Goal: Complete application form

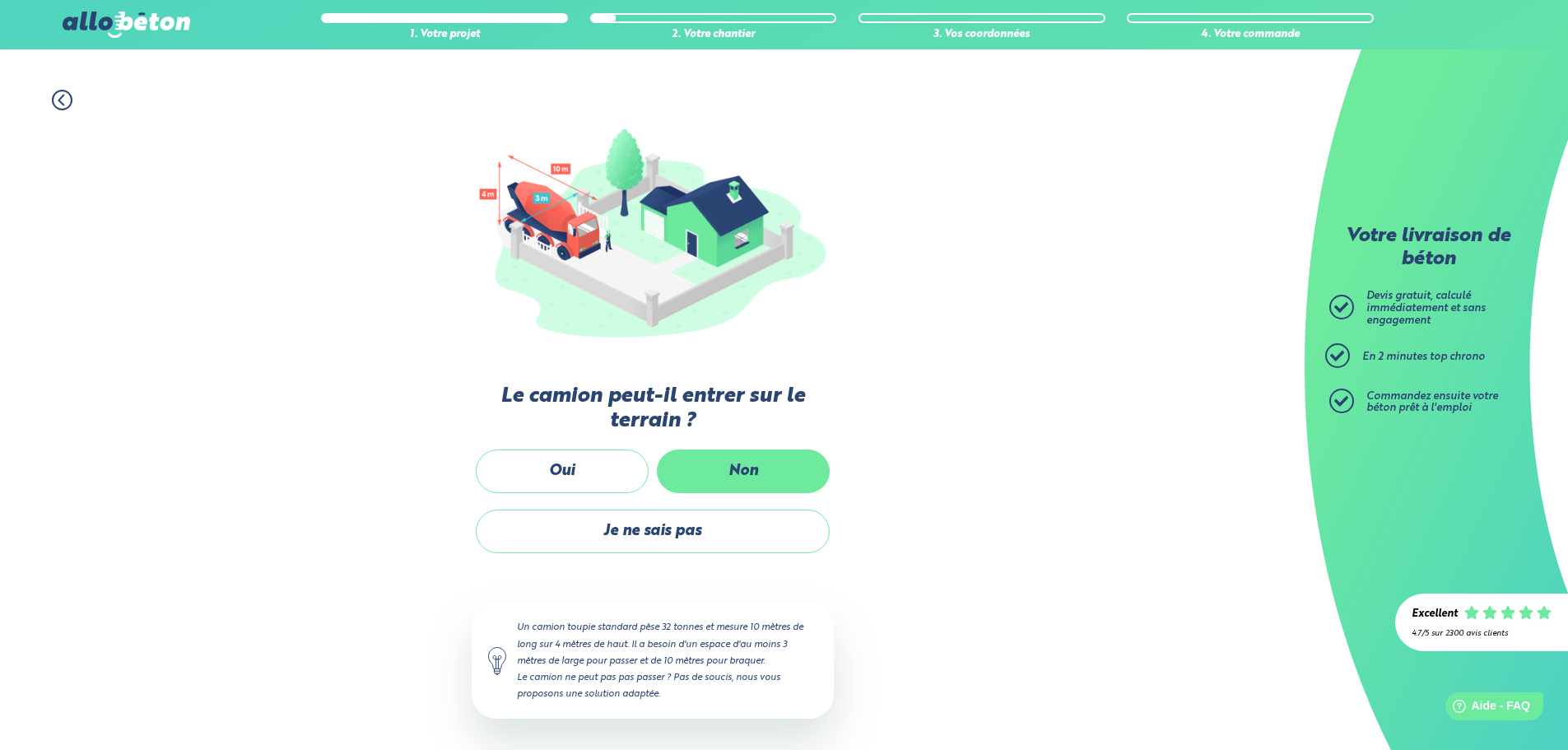
click at [723, 464] on label "Non" at bounding box center [742, 471] width 172 height 44
click at [0, 0] on input "Non" at bounding box center [0, 0] width 0 height 0
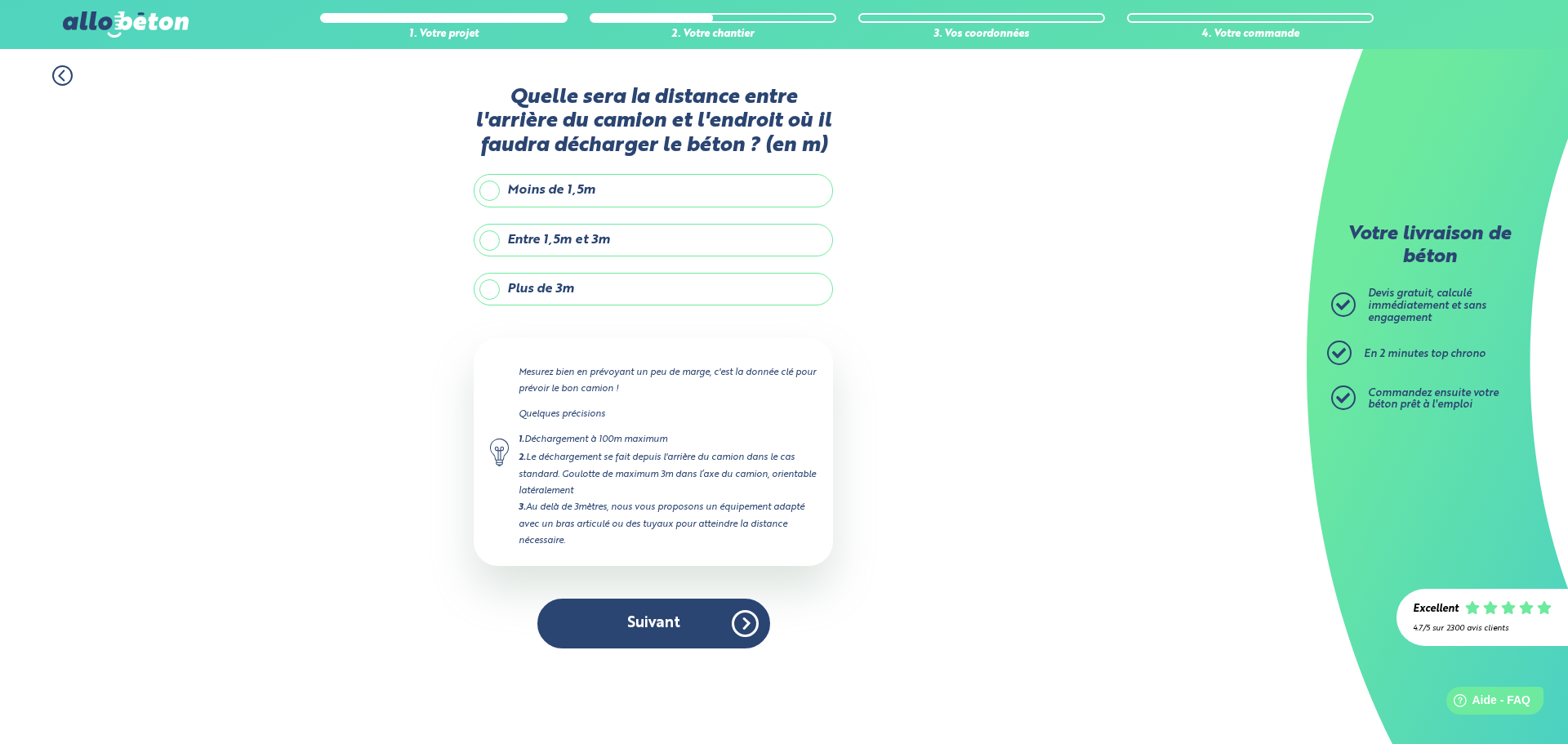
click at [594, 280] on label "Plus de 3m" at bounding box center [653, 289] width 360 height 33
click at [0, 0] on input "Plus de 3m" at bounding box center [0, 0] width 0 height 0
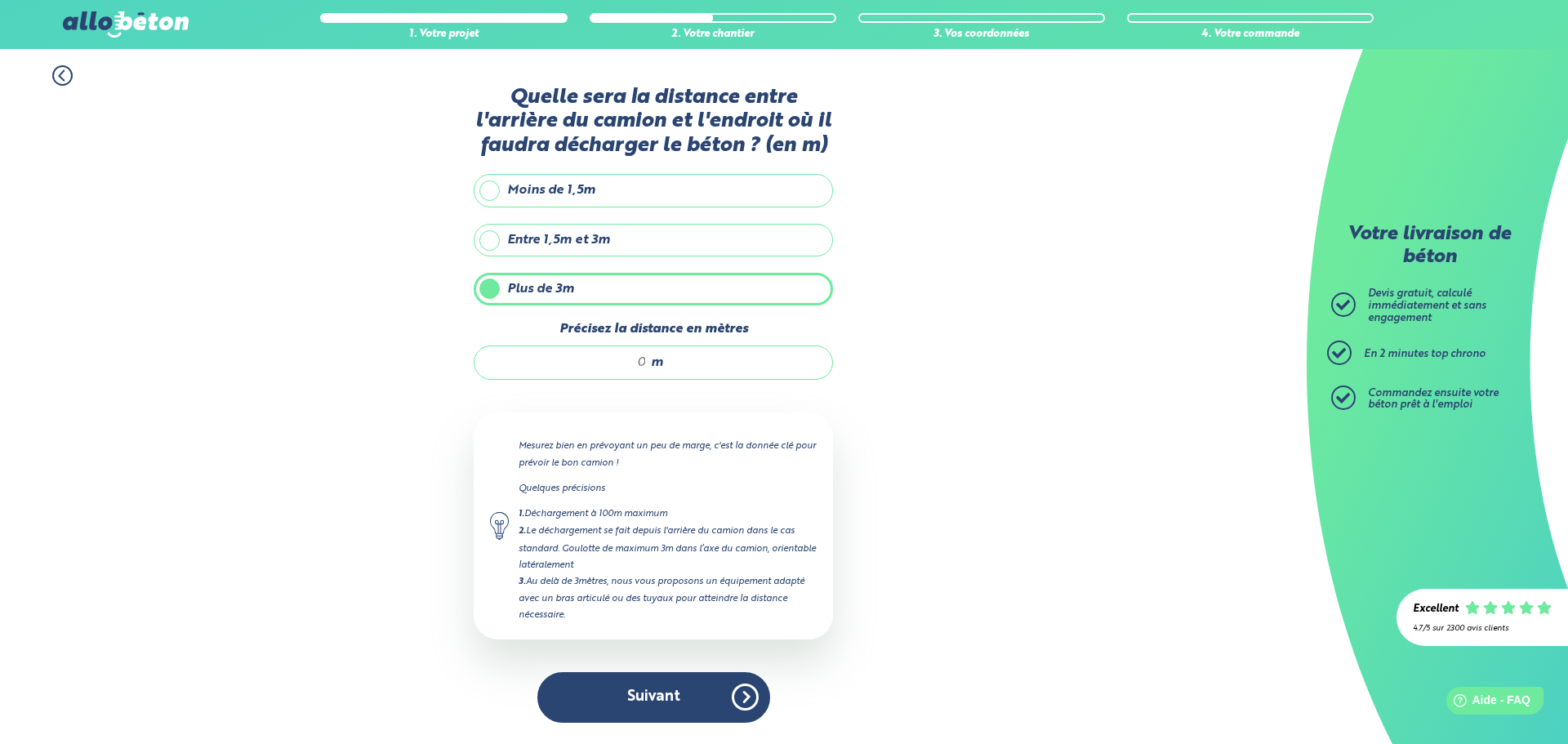
click at [612, 347] on div "m" at bounding box center [653, 362] width 360 height 34
type input "5"
type input "7"
click at [647, 695] on button "Suivant" at bounding box center [654, 696] width 233 height 49
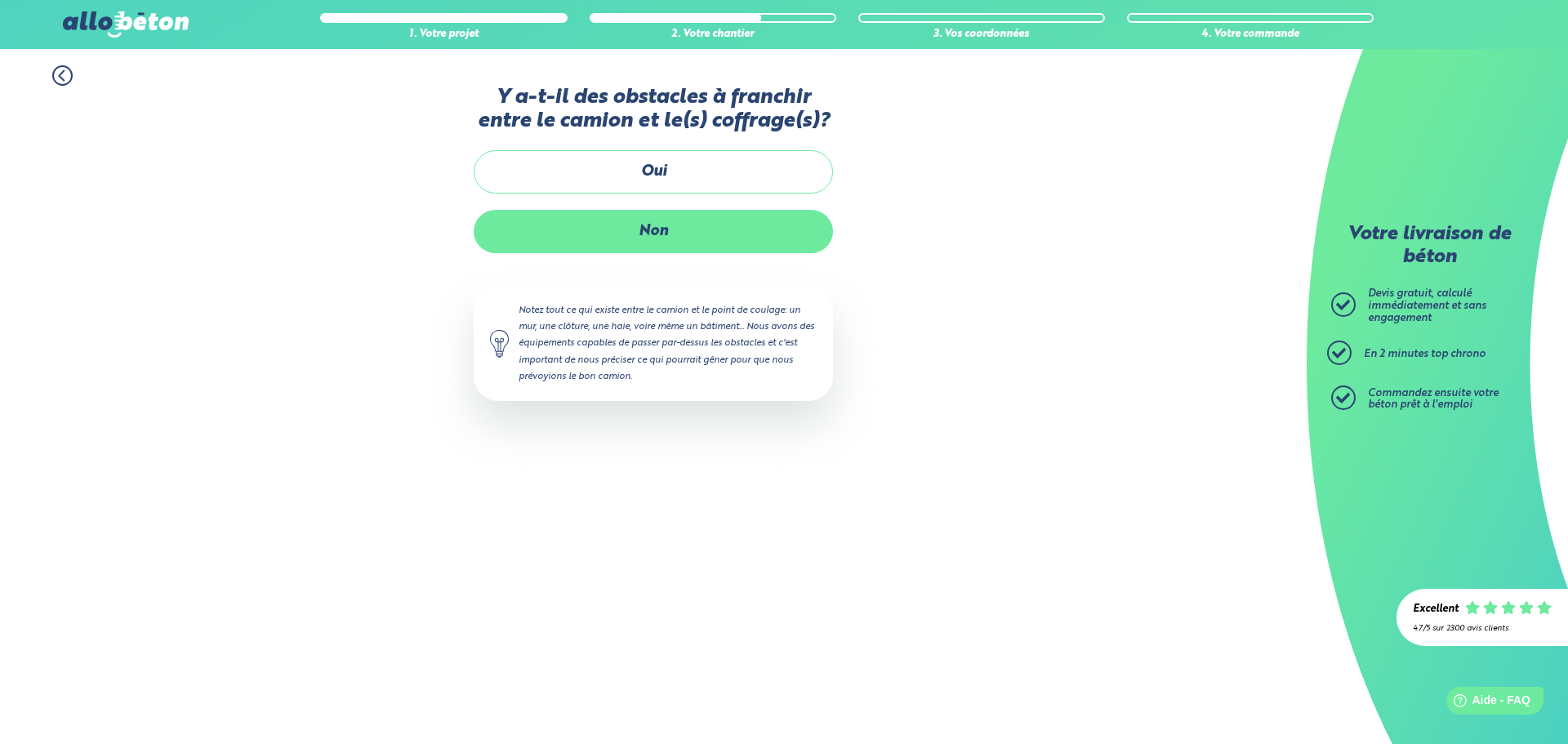
click at [685, 226] on label "Non" at bounding box center [653, 232] width 360 height 43
click at [0, 0] on input "Non" at bounding box center [0, 0] width 0 height 0
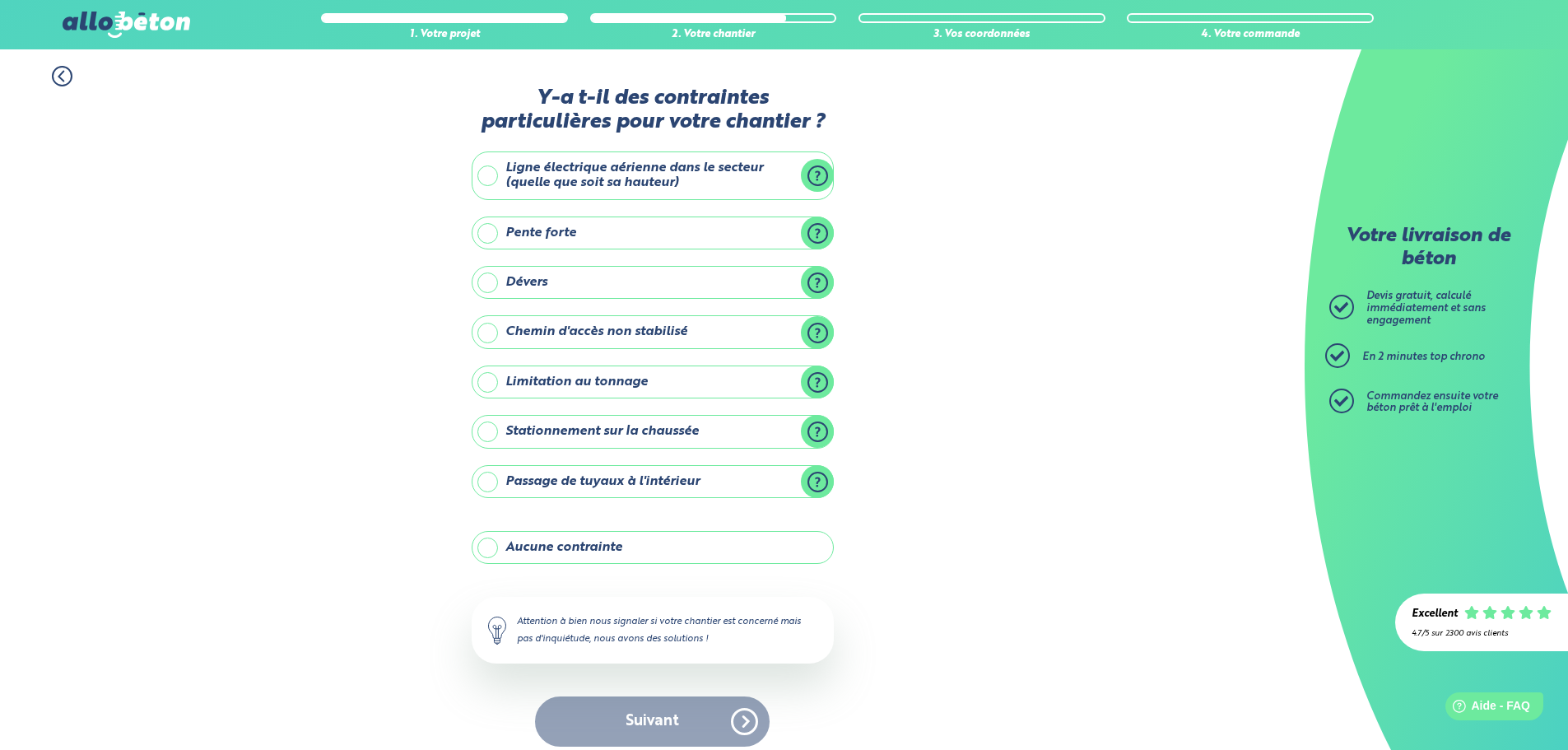
click at [673, 434] on label "Stationnement sur la chaussée" at bounding box center [653, 431] width 362 height 33
click at [0, 0] on input "Stationnement sur la chaussée" at bounding box center [0, 0] width 0 height 0
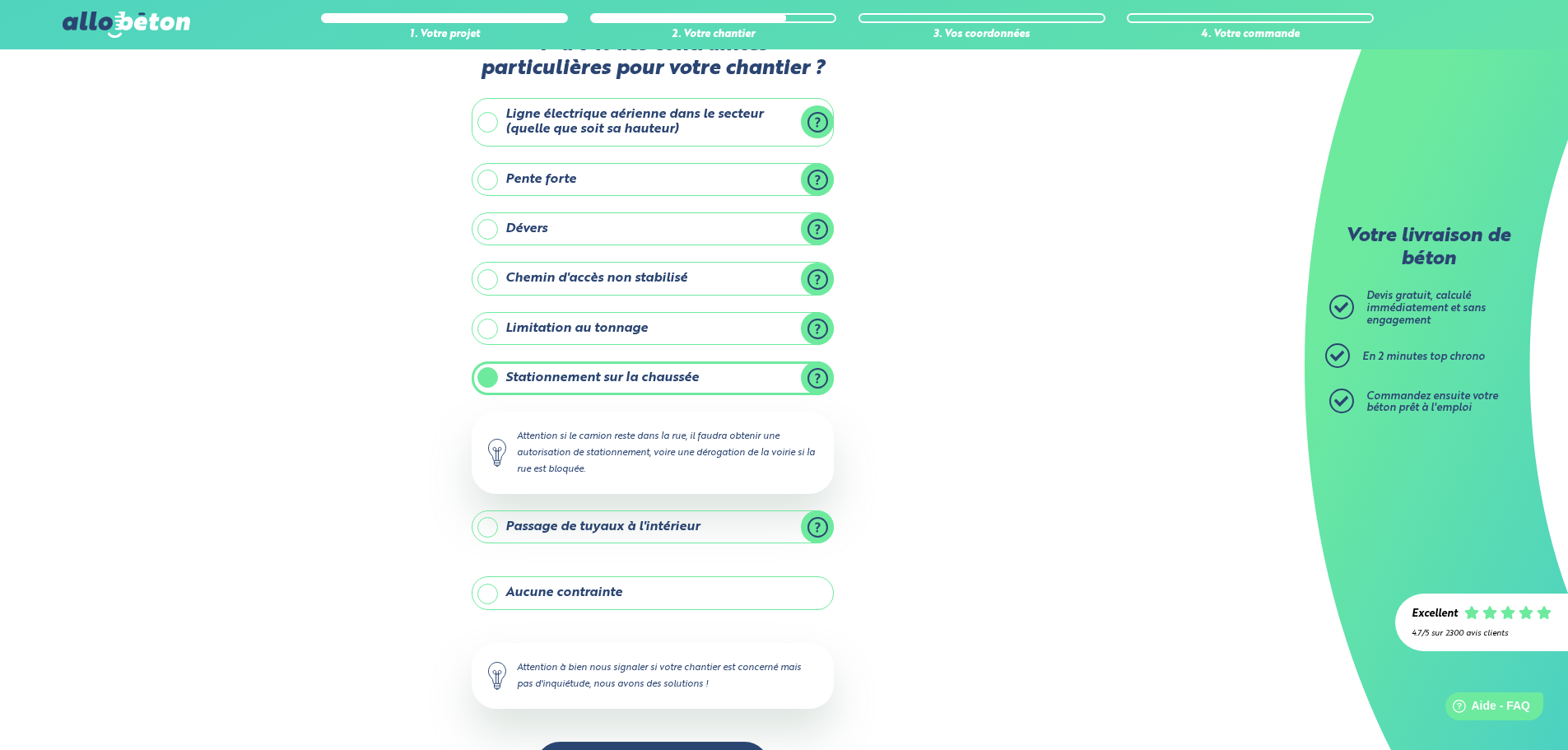
scroll to position [112, 0]
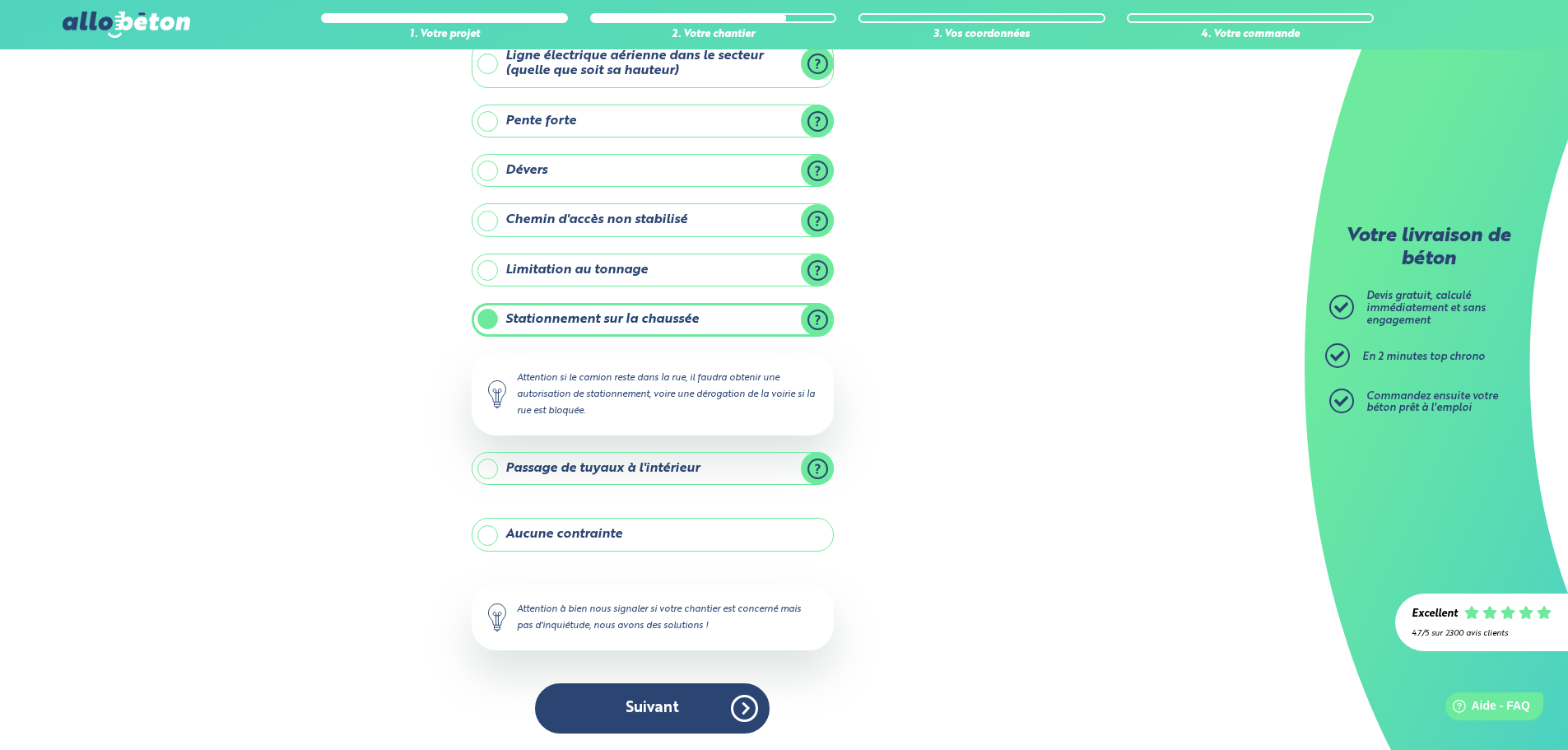
click at [703, 328] on label "Stationnement sur la chaussée" at bounding box center [653, 319] width 362 height 33
click at [0, 0] on input "Stationnement sur la chaussée" at bounding box center [0, 0] width 0 height 0
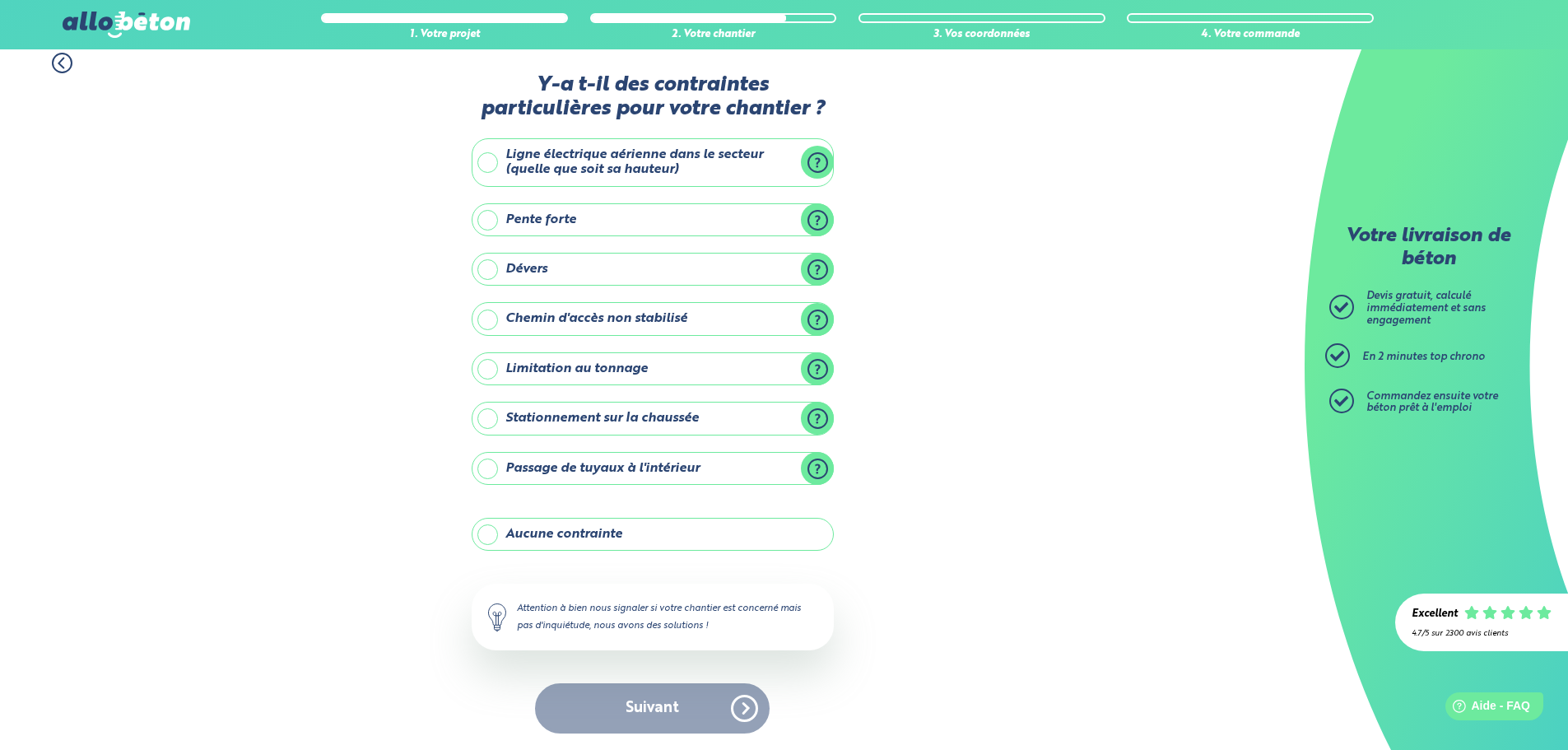
scroll to position [13, 0]
click at [658, 544] on label "Aucune contrainte" at bounding box center [653, 534] width 362 height 33
click at [0, 0] on input "Aucune contrainte" at bounding box center [0, 0] width 0 height 0
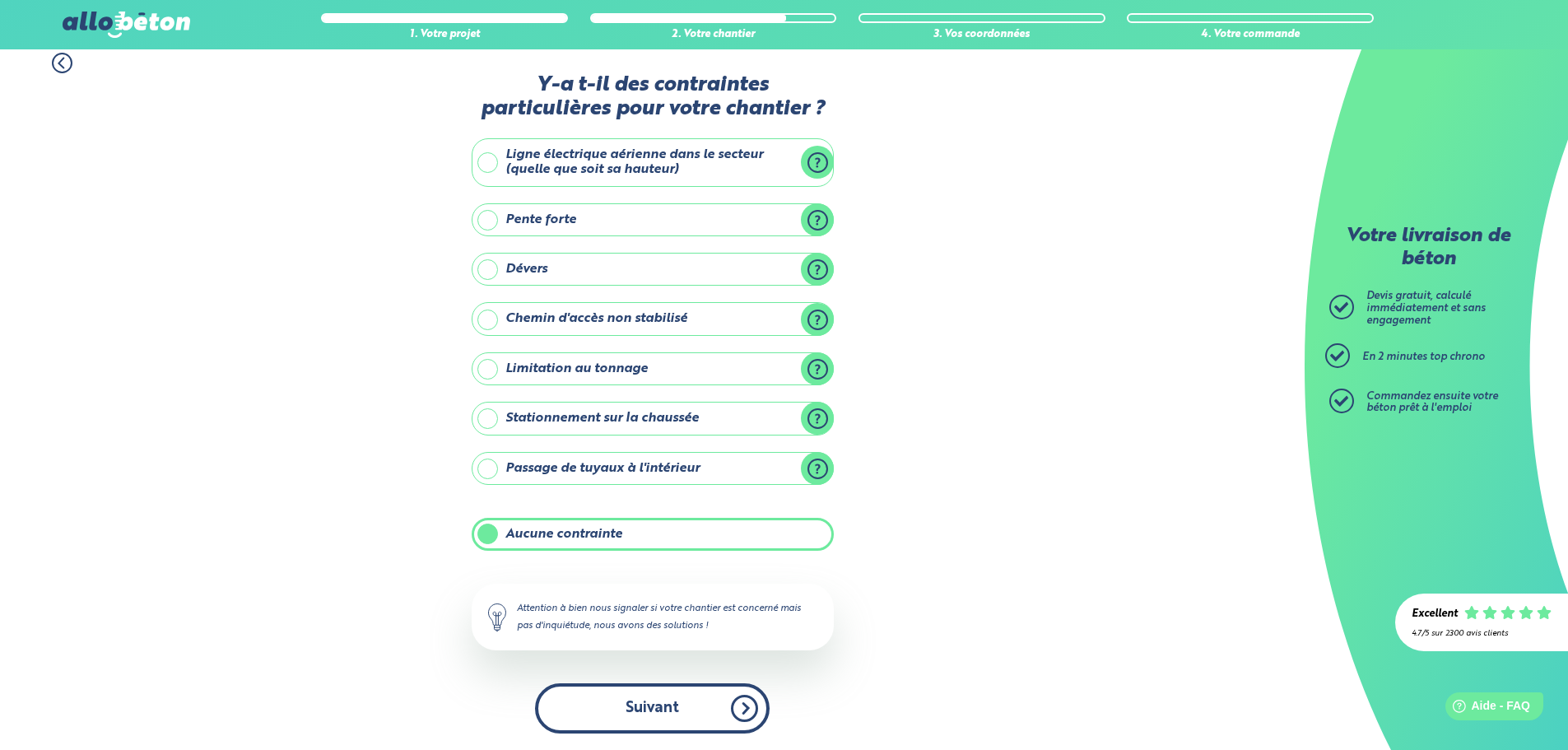
click at [693, 690] on button "Suivant" at bounding box center [652, 707] width 235 height 50
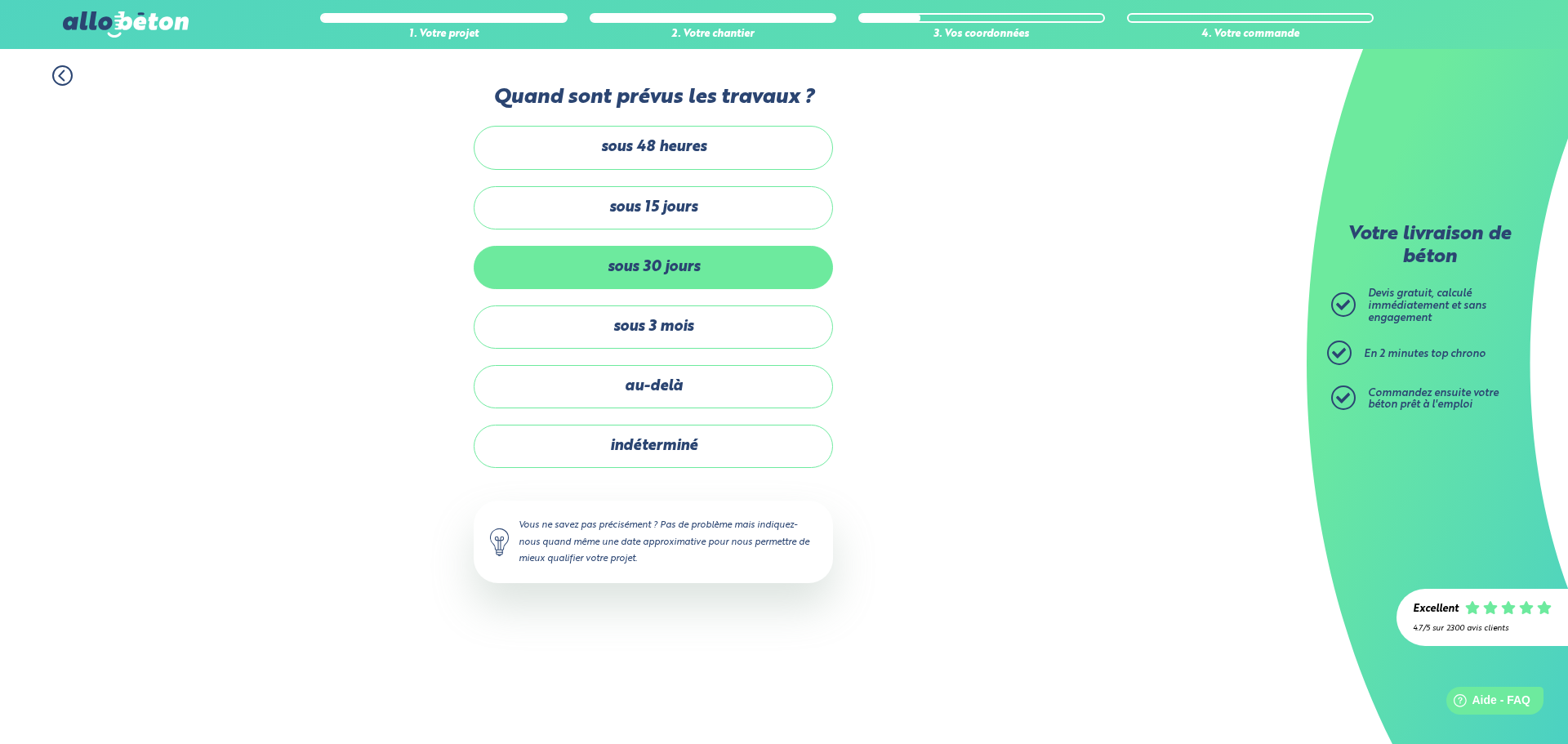
click at [774, 272] on label "sous 30 jours" at bounding box center [653, 267] width 360 height 43
click at [0, 0] on input "sous 30 jours" at bounding box center [0, 0] width 0 height 0
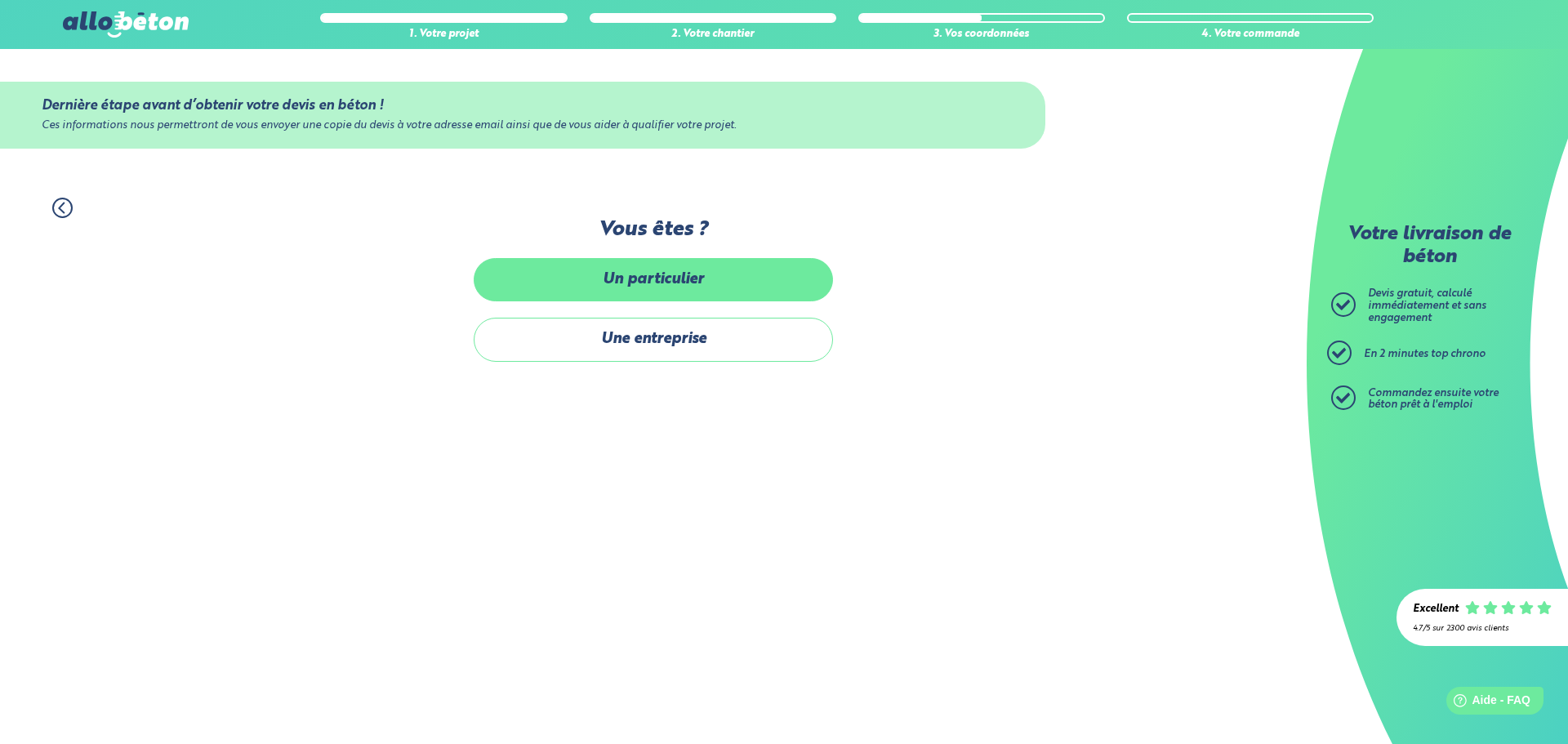
click at [731, 290] on label "Un particulier" at bounding box center [653, 280] width 360 height 43
click at [0, 0] on input "Un particulier" at bounding box center [0, 0] width 0 height 0
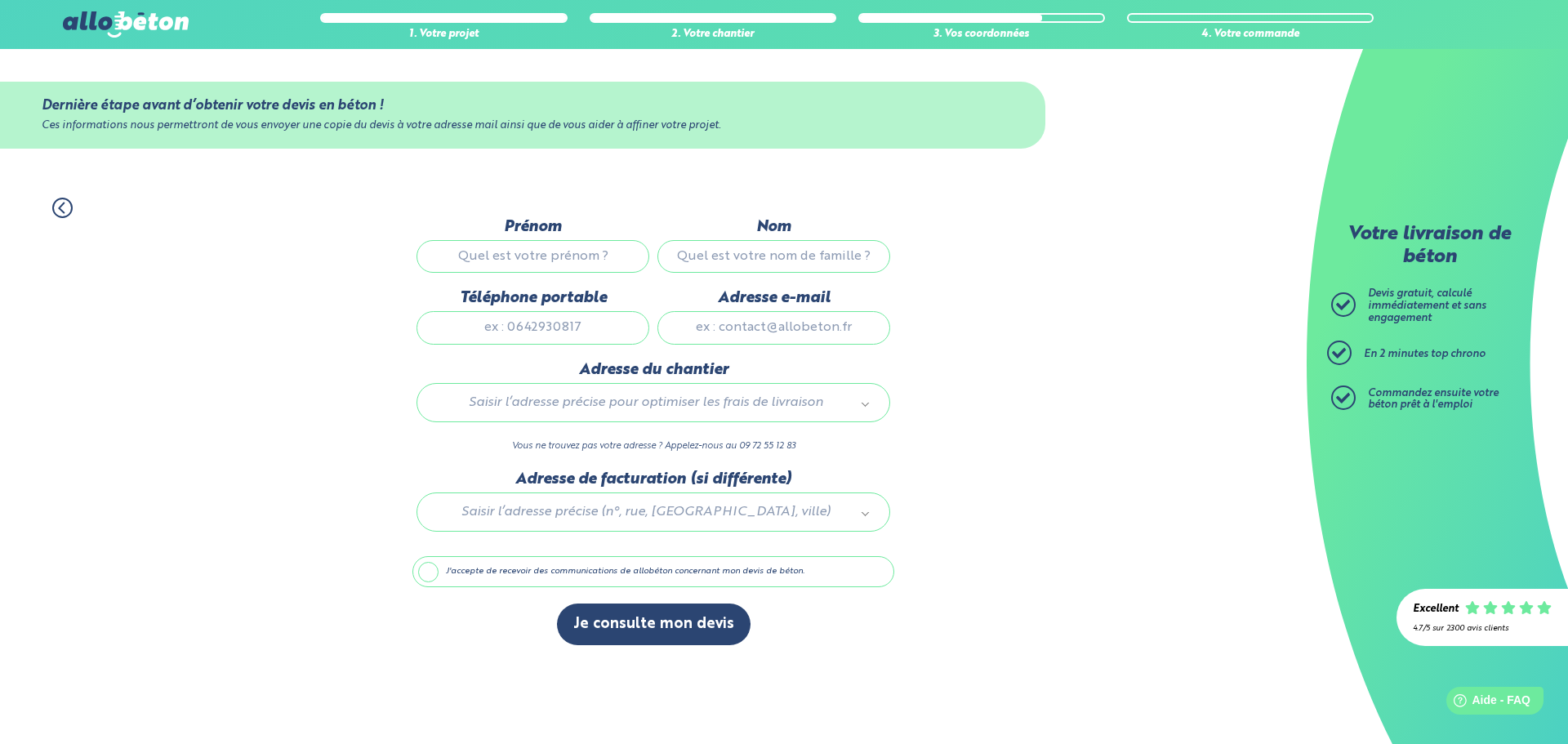
click at [604, 257] on input "Prénom" at bounding box center [533, 256] width 233 height 33
type input "Thibault"
type input "Dumortier"
type input "0630818031"
type input "[EMAIL_ADDRESS][DOMAIN_NAME]"
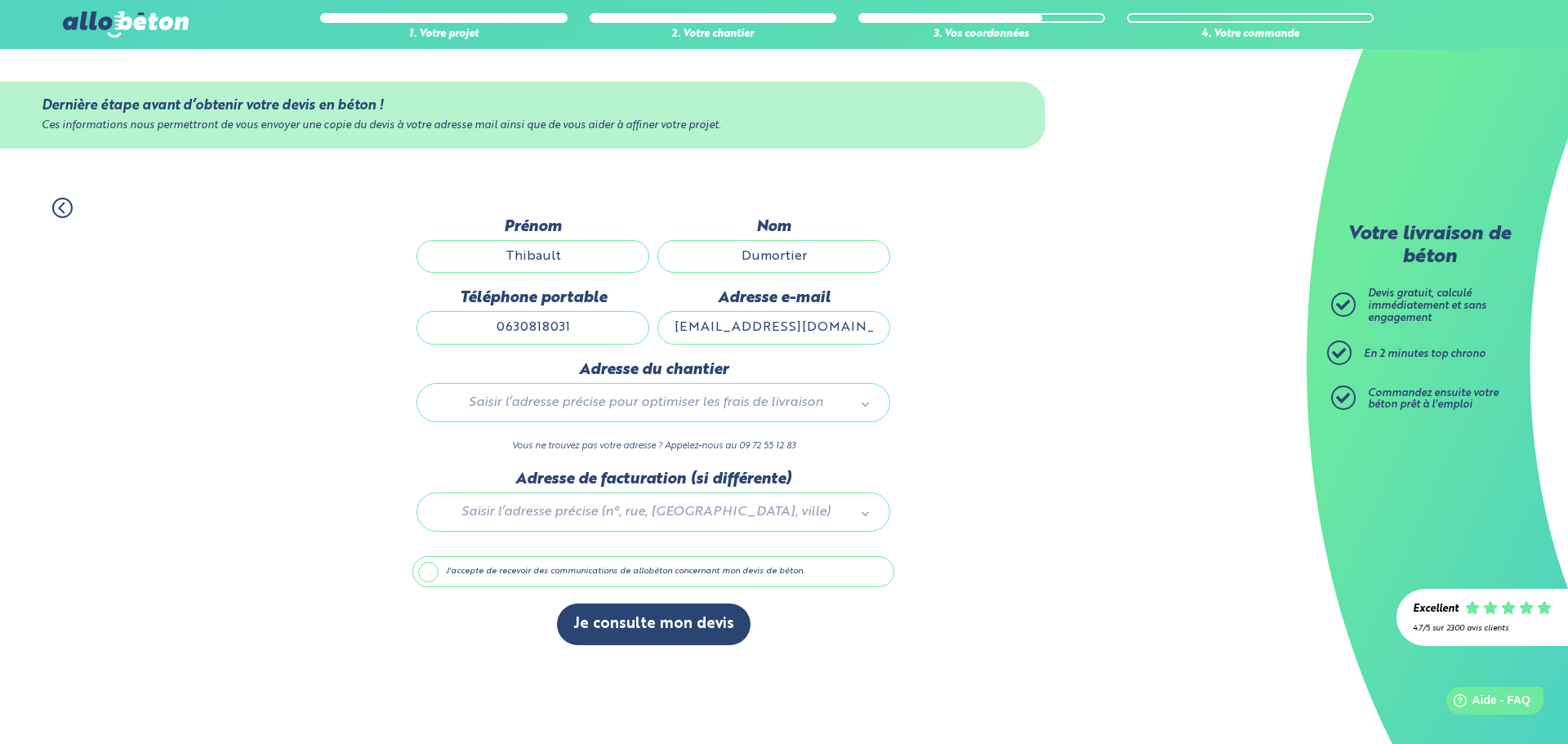
type input "[STREET_ADDRESS][DATE]"
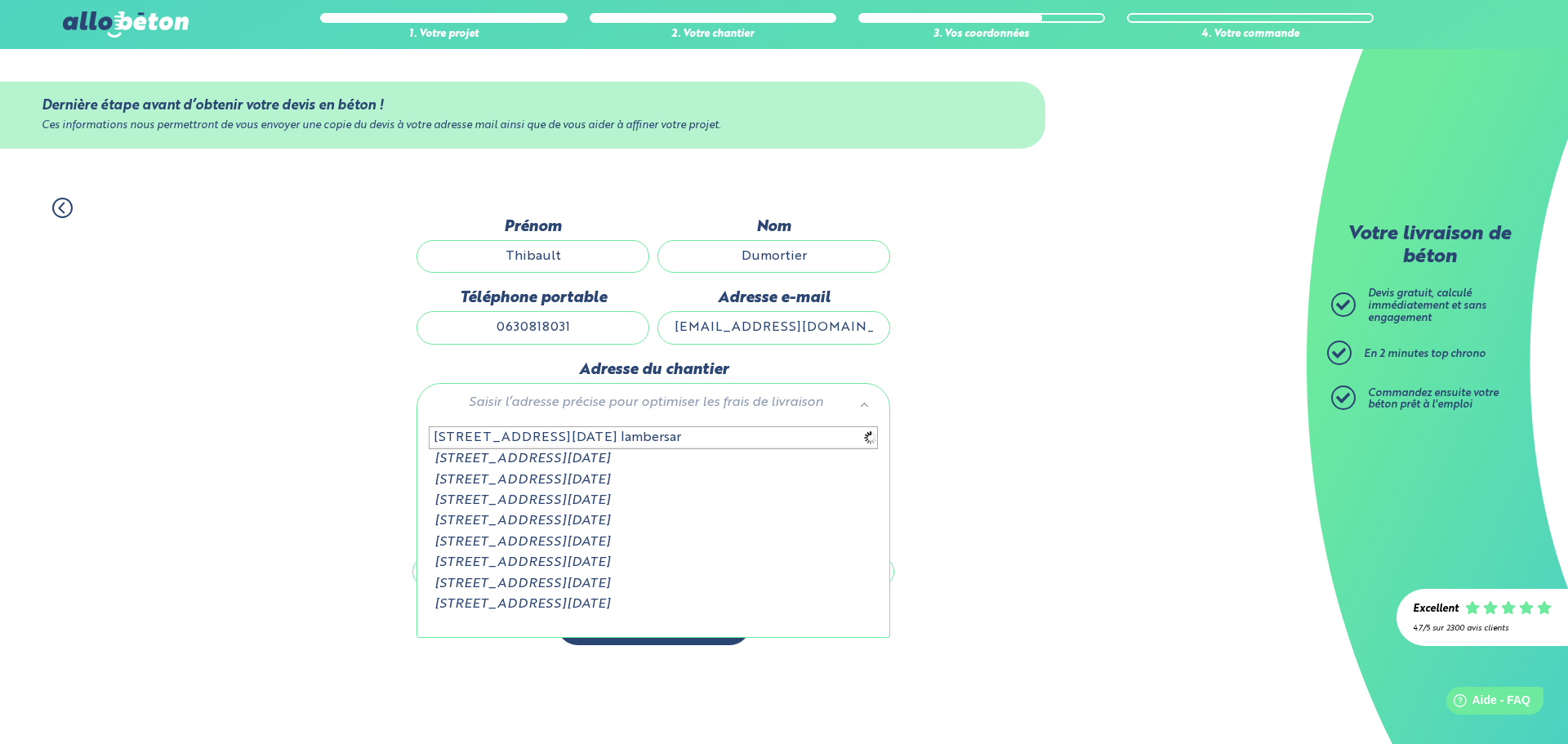
type input "[STREET_ADDRESS][DATE] lambersart"
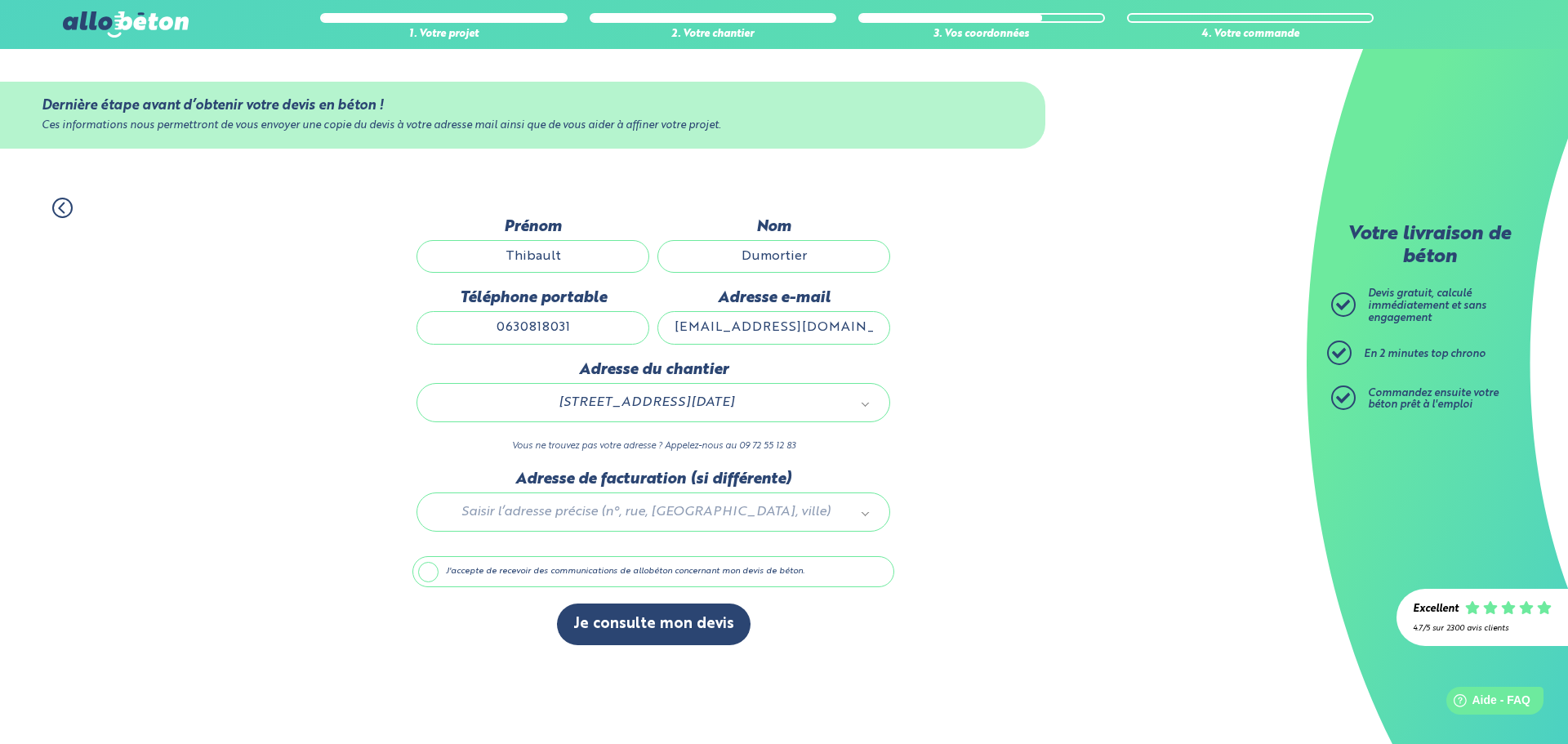
click at [567, 580] on label "J'accepte de recevoir des communications de allobéton concernant mon devis de b…" at bounding box center [653, 571] width 482 height 31
click at [0, 0] on input "J'accepte de recevoir des communications de allobéton concernant mon devis de b…" at bounding box center [0, 0] width 0 height 0
click at [569, 570] on label "J'accepte de recevoir des communications de allobéton concernant mon devis de b…" at bounding box center [653, 571] width 482 height 31
click at [0, 0] on input "J'accepte de recevoir des communications de allobéton concernant mon devis de b…" at bounding box center [0, 0] width 0 height 0
click at [592, 624] on button "Je consulte mon devis" at bounding box center [653, 624] width 194 height 42
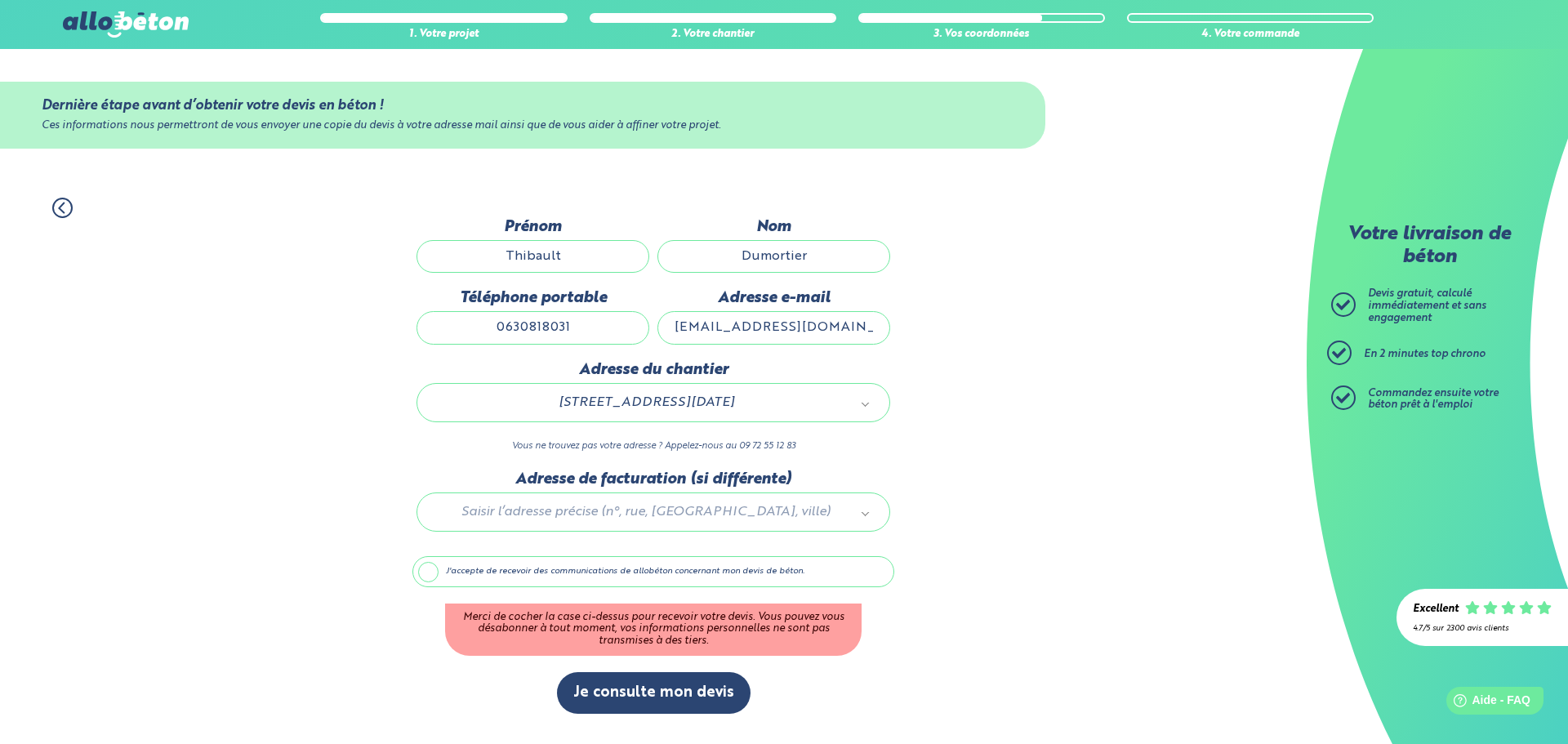
click at [568, 570] on label "J'accepte de recevoir des communications de allobéton concernant mon devis de b…" at bounding box center [653, 571] width 482 height 31
click at [0, 0] on input "J'accepte de recevoir des communications de allobéton concernant mon devis de b…" at bounding box center [0, 0] width 0 height 0
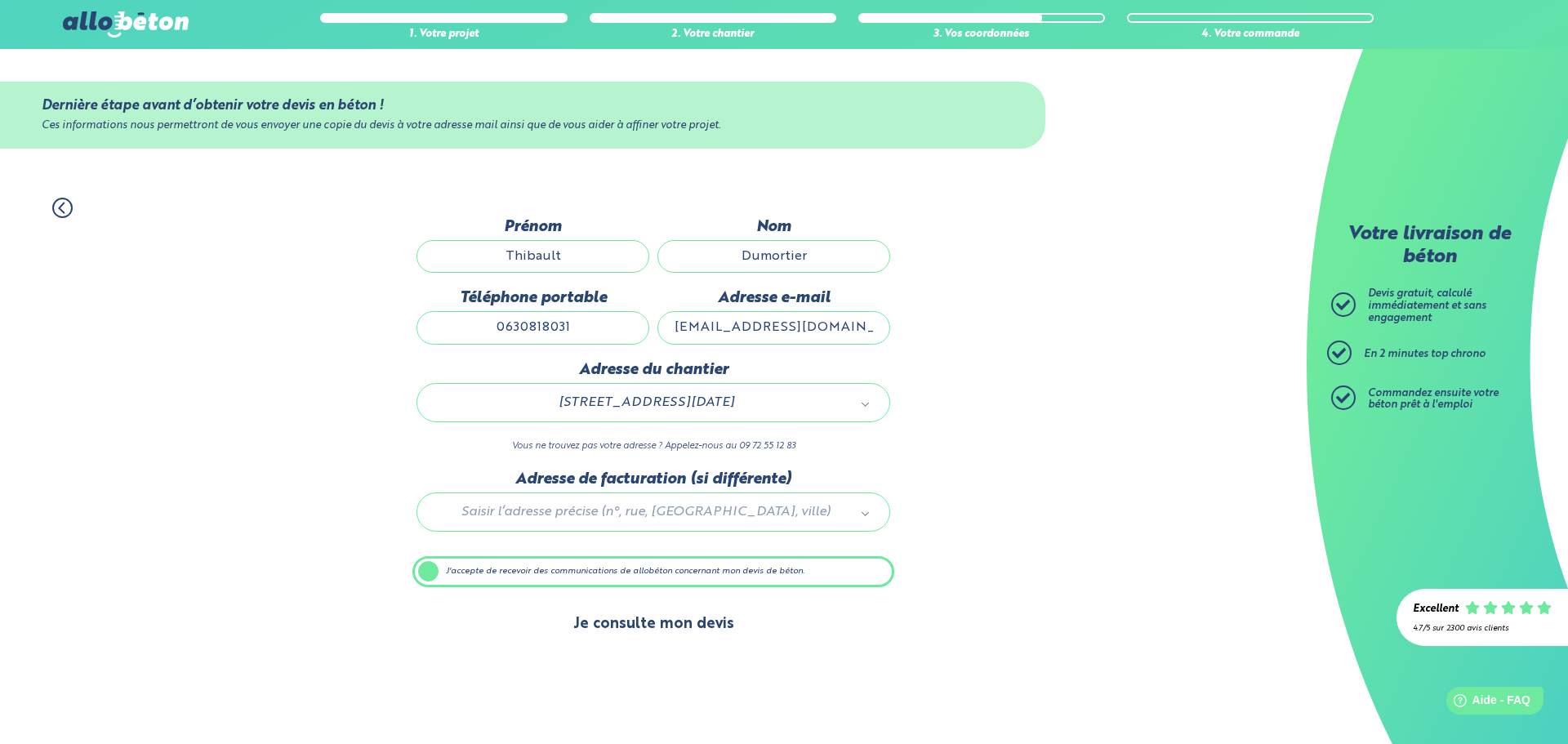
click at [599, 631] on button "Je consulte mon devis" at bounding box center [653, 624] width 194 height 42
